Goal: Task Accomplishment & Management: Use online tool/utility

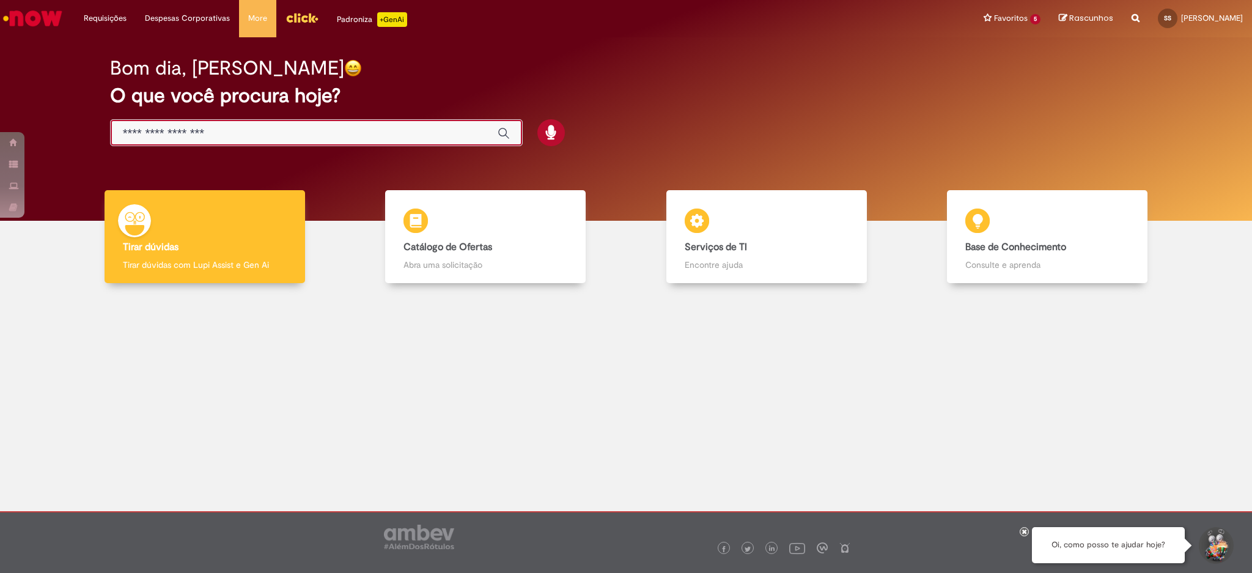
click at [328, 132] on input "Basta digitar aqui" at bounding box center [304, 134] width 362 height 14
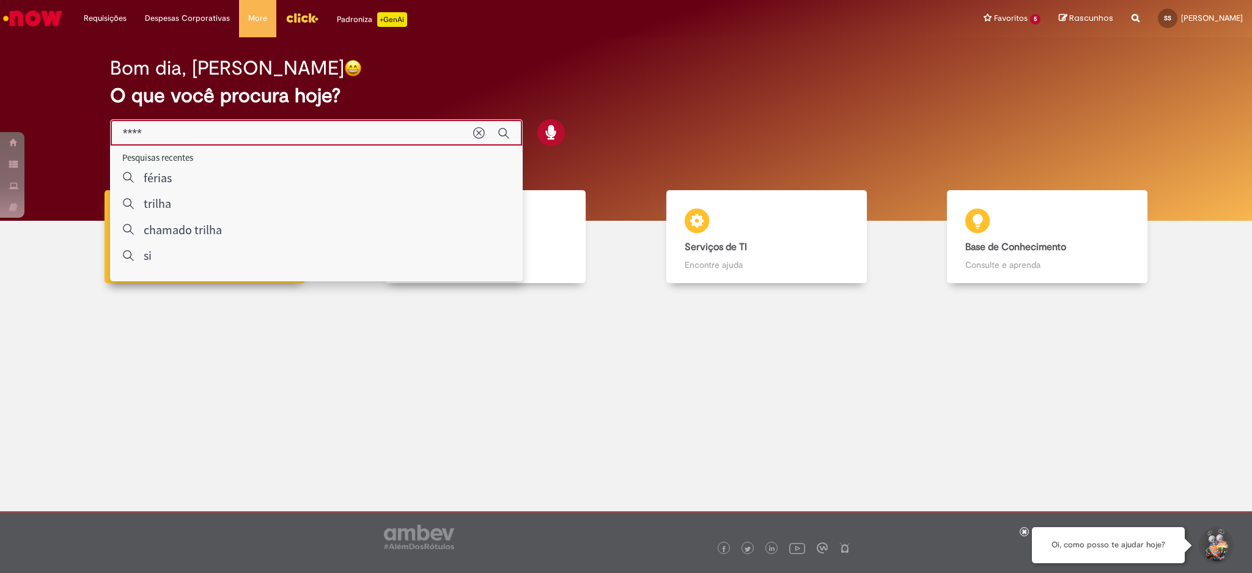
type input "*****"
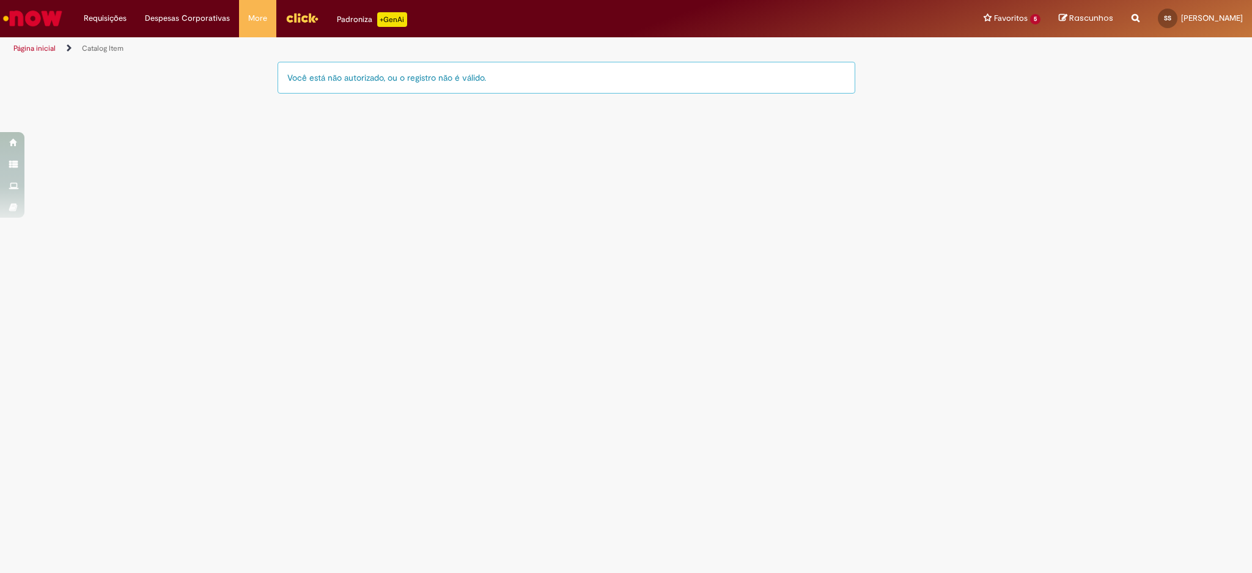
click at [292, 13] on img "Menu Cabeçalho" at bounding box center [301, 18] width 33 height 18
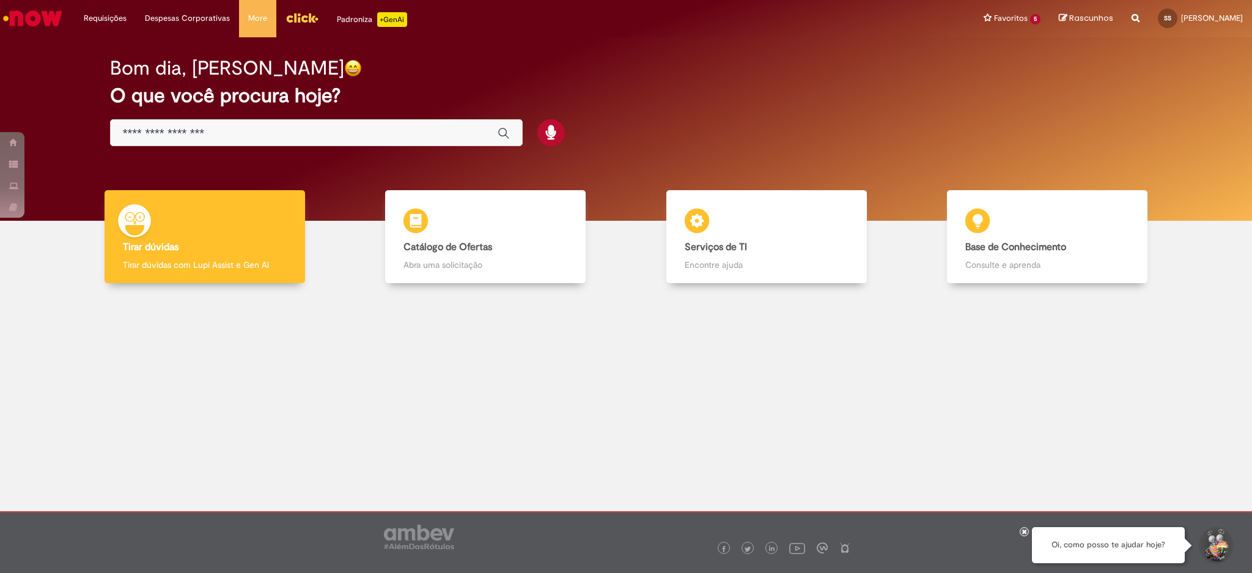
click at [244, 127] on input "Basta digitar aqui" at bounding box center [304, 134] width 362 height 14
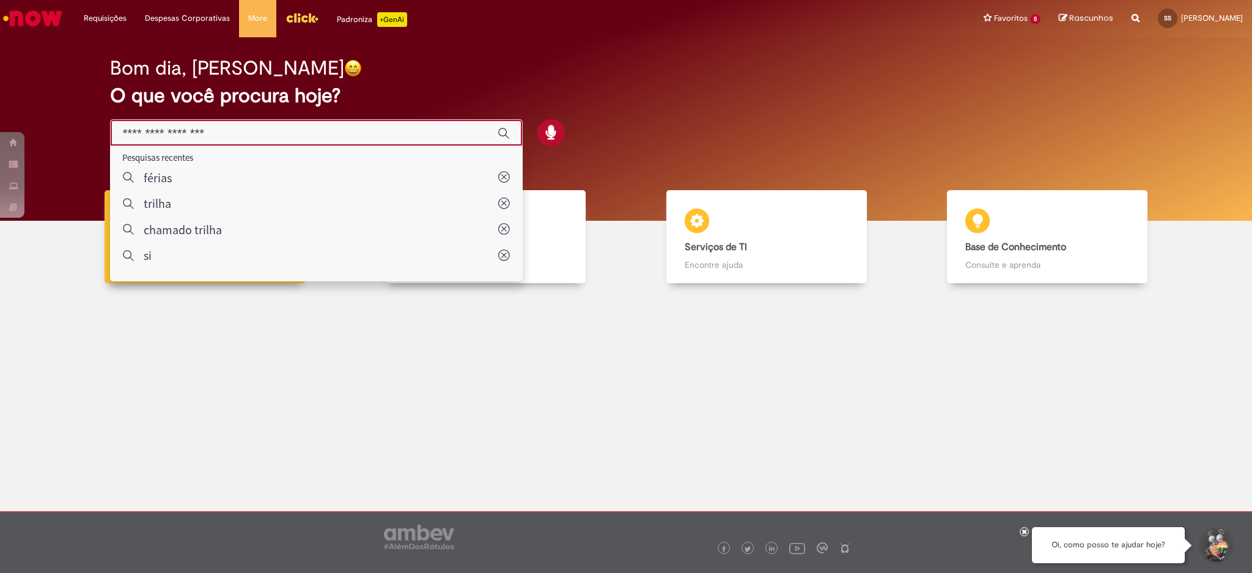
click at [213, 134] on input "Basta digitar aqui" at bounding box center [304, 134] width 362 height 14
type input "********"
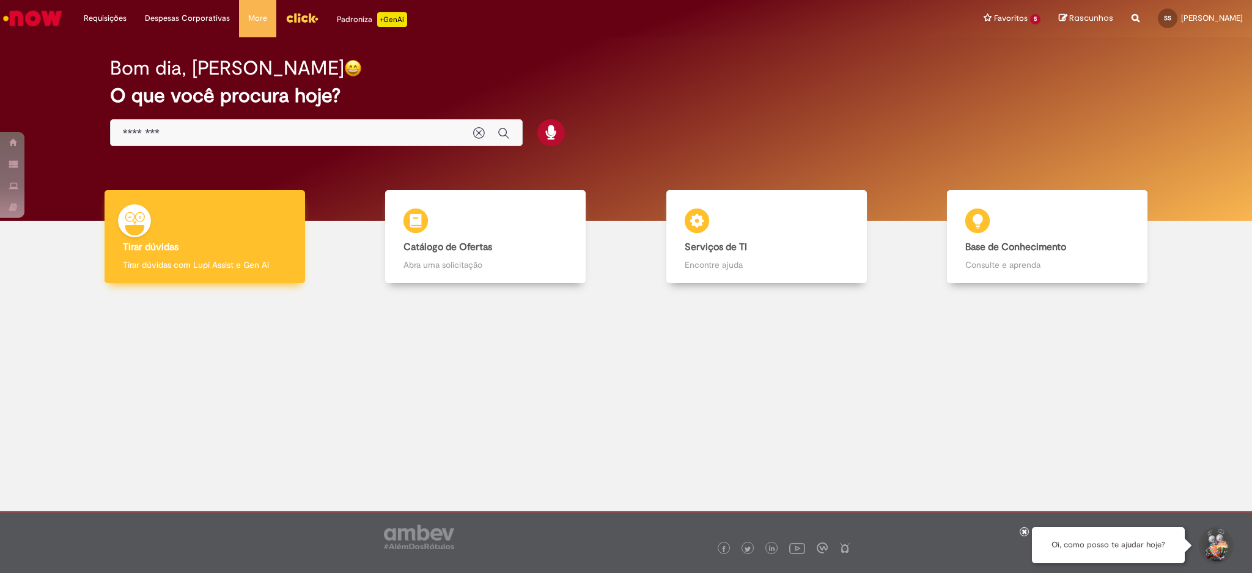
drag, startPoint x: 197, startPoint y: 216, endPoint x: 207, endPoint y: 225, distance: 13.5
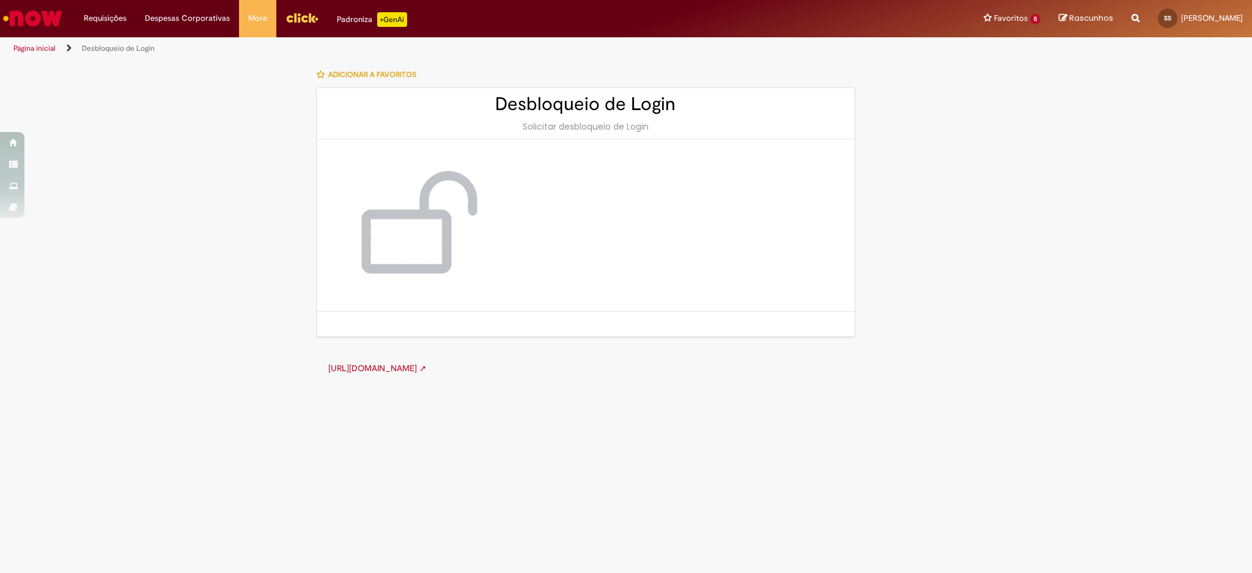
click at [450, 240] on img at bounding box center [414, 225] width 147 height 123
click at [574, 85] on div "Adicionar a Favoritos" at bounding box center [585, 75] width 539 height 26
click at [604, 112] on h2 "Desbloqueio de Login" at bounding box center [585, 104] width 513 height 20
click at [656, 126] on div "Solicitar desbloqueio de Login" at bounding box center [585, 126] width 513 height 12
drag, startPoint x: 546, startPoint y: 131, endPoint x: 656, endPoint y: 136, distance: 110.1
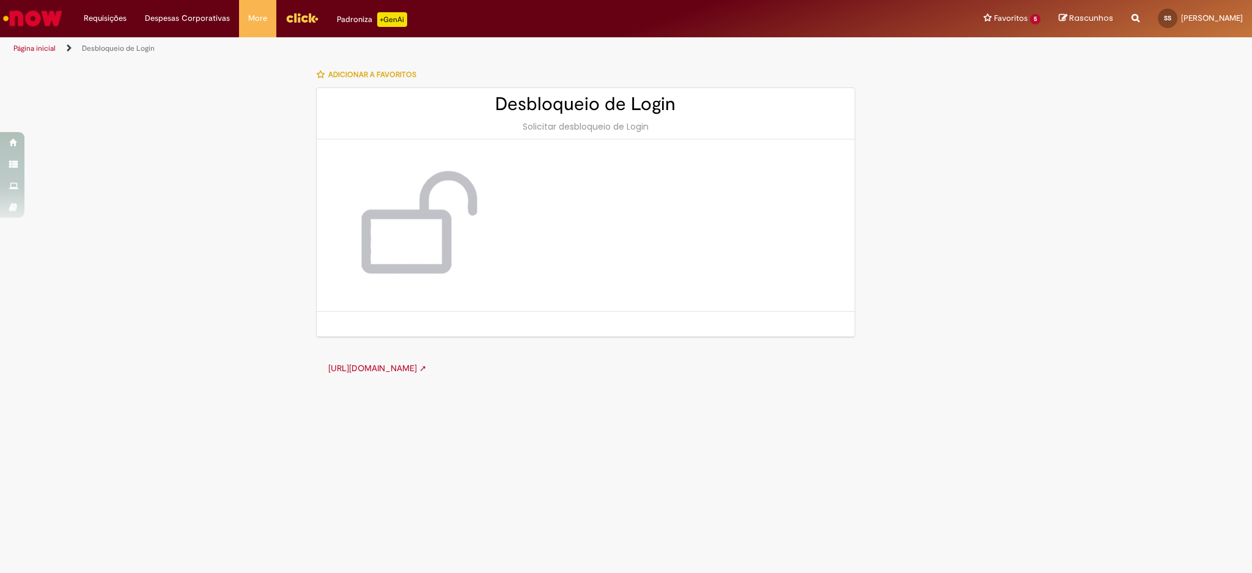
click at [656, 136] on div "Desbloqueio de Login Solicitar desbloqueio de Login" at bounding box center [586, 113] width 538 height 51
click at [301, 17] on img "Menu Cabeçalho" at bounding box center [301, 18] width 33 height 18
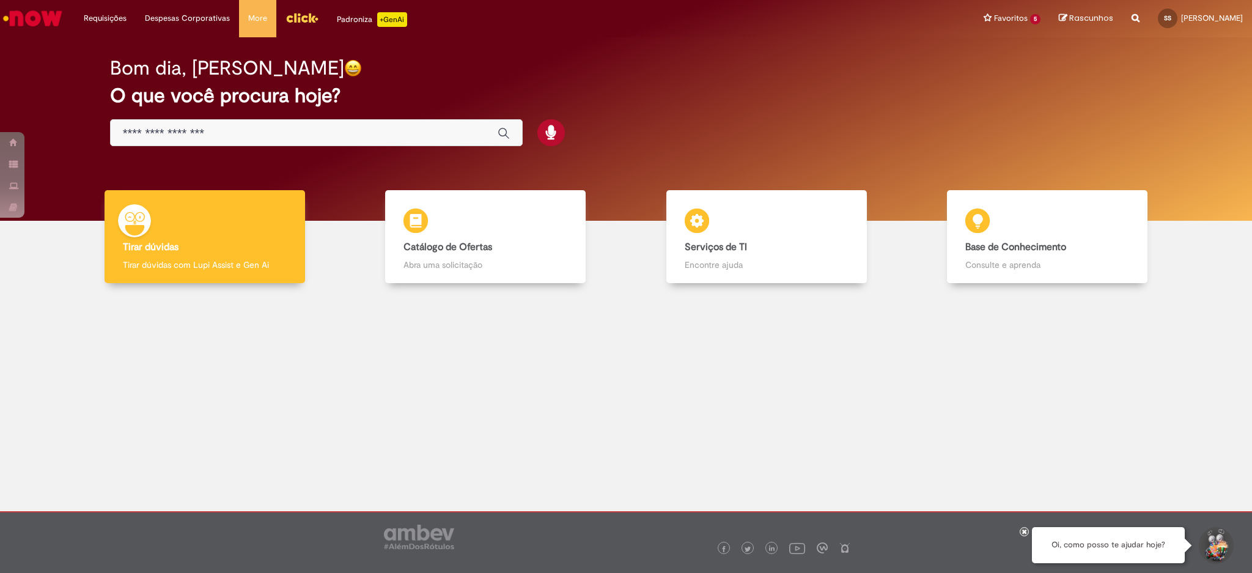
click at [197, 134] on input "Basta digitar aqui" at bounding box center [304, 134] width 362 height 14
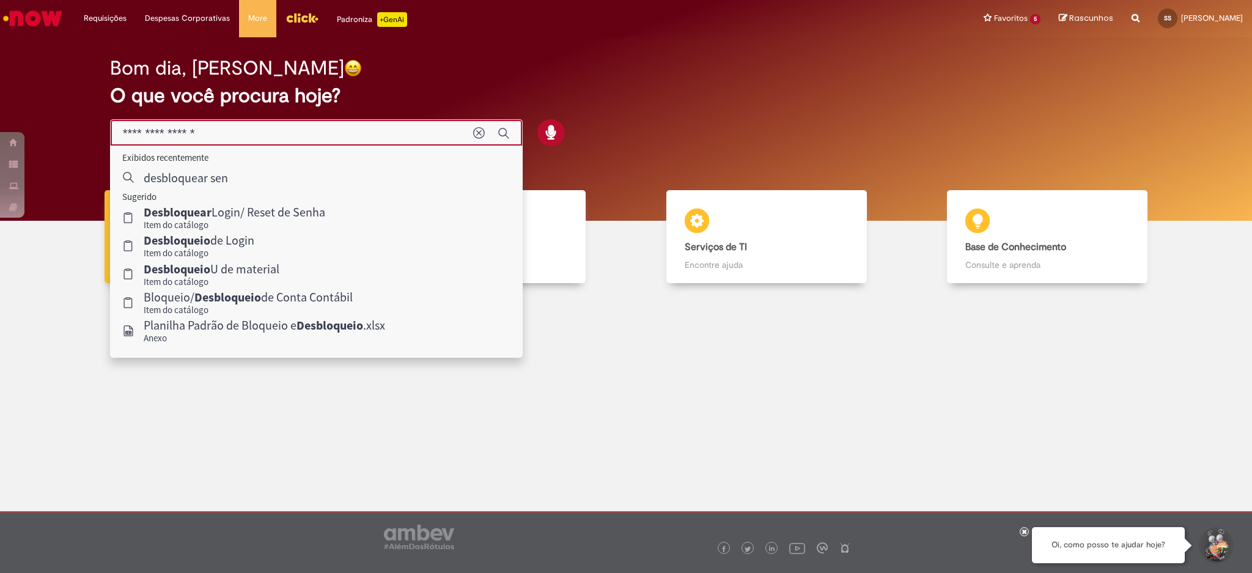
type input "**********"
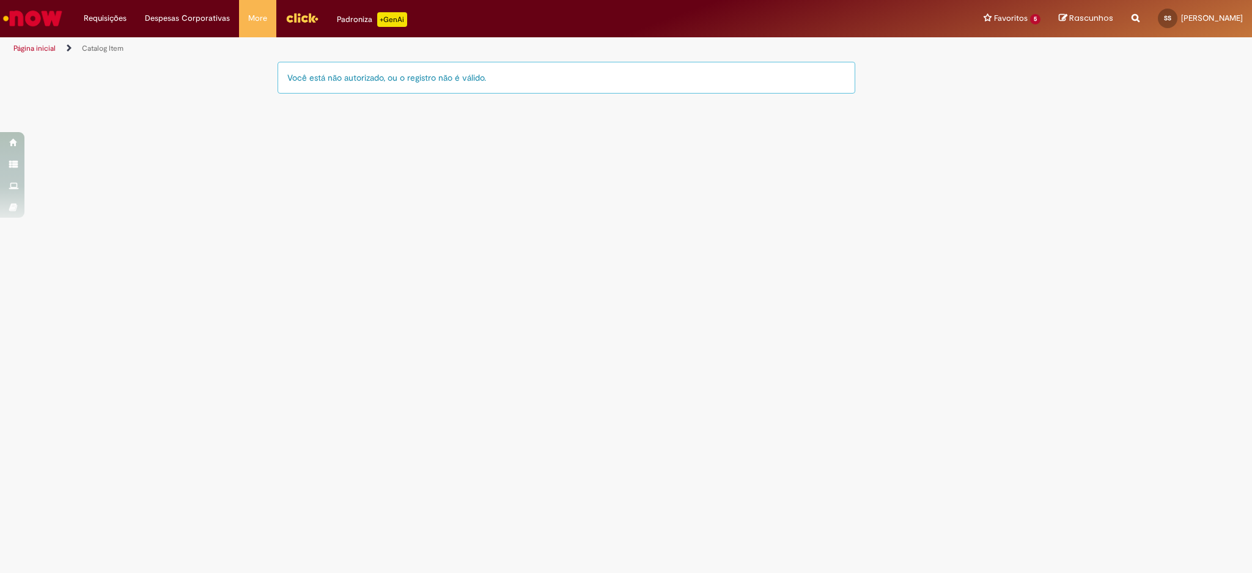
click at [578, 81] on div "Você está não autorizado, ou o registro não é válido." at bounding box center [566, 78] width 578 height 32
click at [543, 74] on div "Você está não autorizado, ou o registro não é válido." at bounding box center [566, 78] width 578 height 32
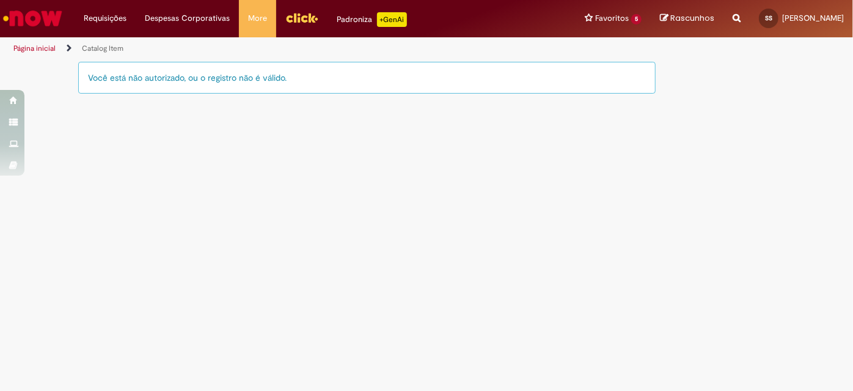
click at [45, 49] on link "Página inicial" at bounding box center [34, 48] width 42 height 10
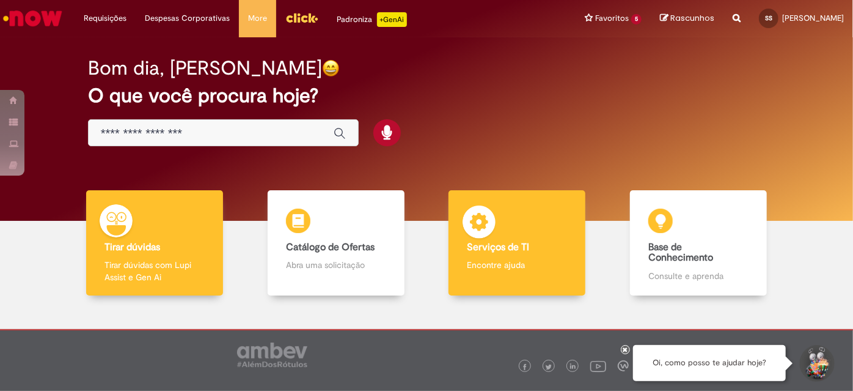
click at [504, 257] on div "Serviços de TI Serviços de TI Encontre ajuda" at bounding box center [517, 243] width 137 height 106
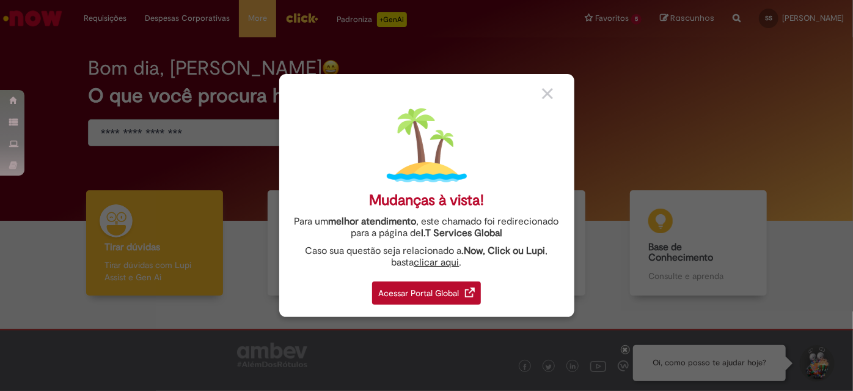
click at [432, 285] on div "Acessar Portal Global" at bounding box center [426, 292] width 109 height 23
